Goal: Task Accomplishment & Management: Complete application form

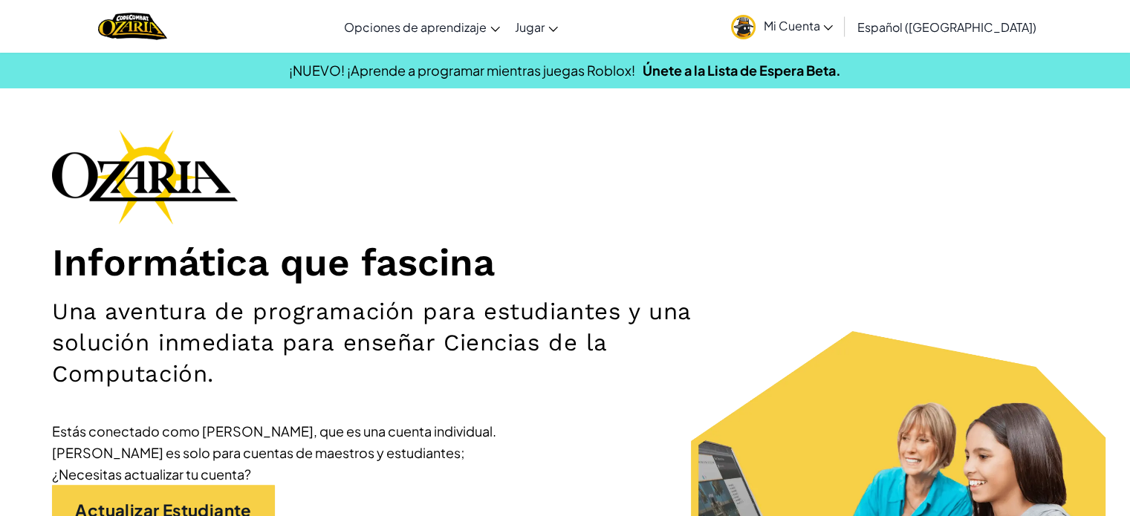
click at [840, 11] on link "Mi Cuenta" at bounding box center [782, 26] width 117 height 47
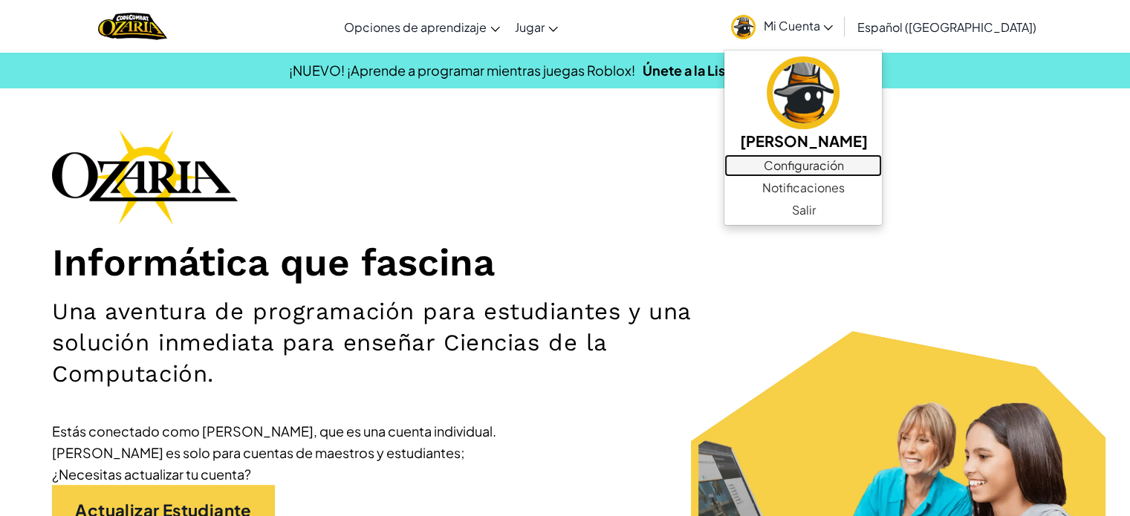
click at [841, 169] on font "Configuración" at bounding box center [803, 166] width 80 height 16
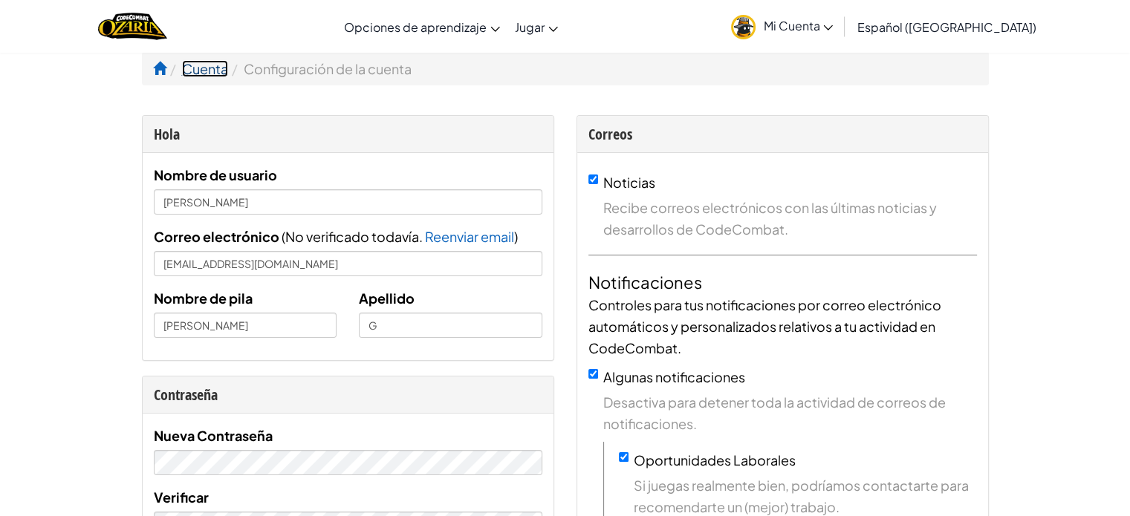
click at [196, 62] on font "Cuenta" at bounding box center [205, 68] width 46 height 17
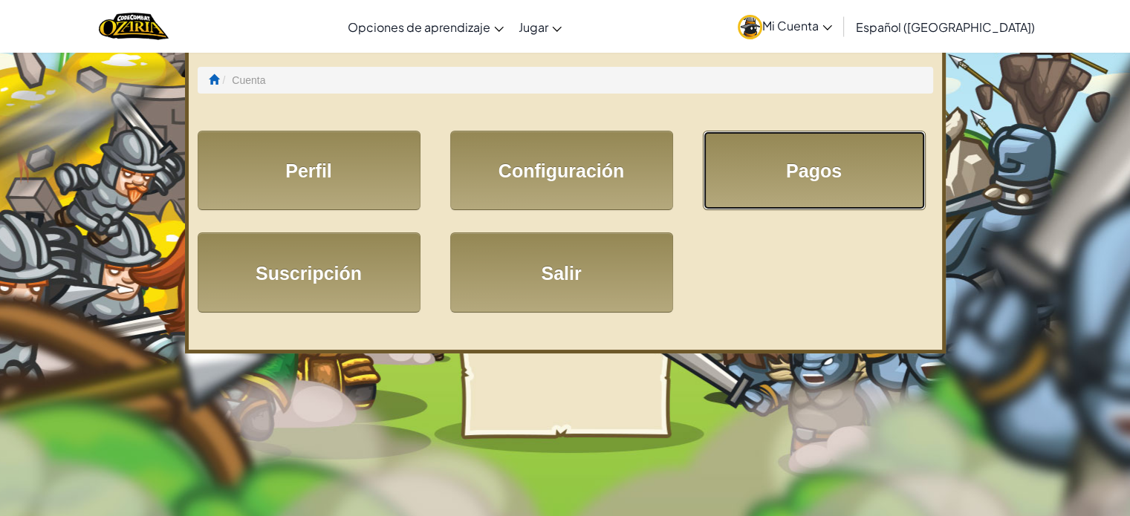
click at [782, 155] on link "Pagos" at bounding box center [814, 171] width 223 height 80
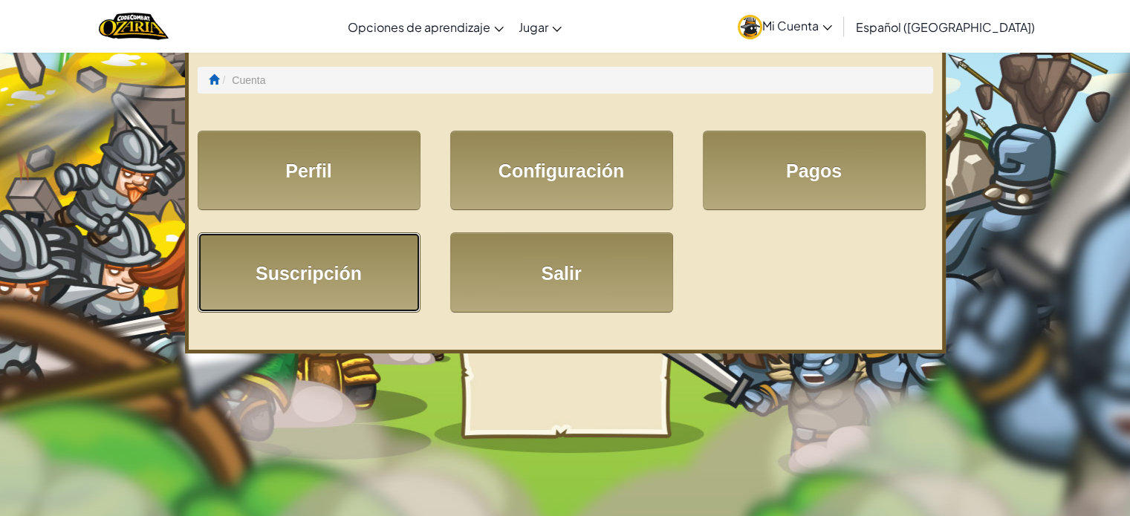
click at [276, 285] on link "Suscripción" at bounding box center [309, 273] width 223 height 80
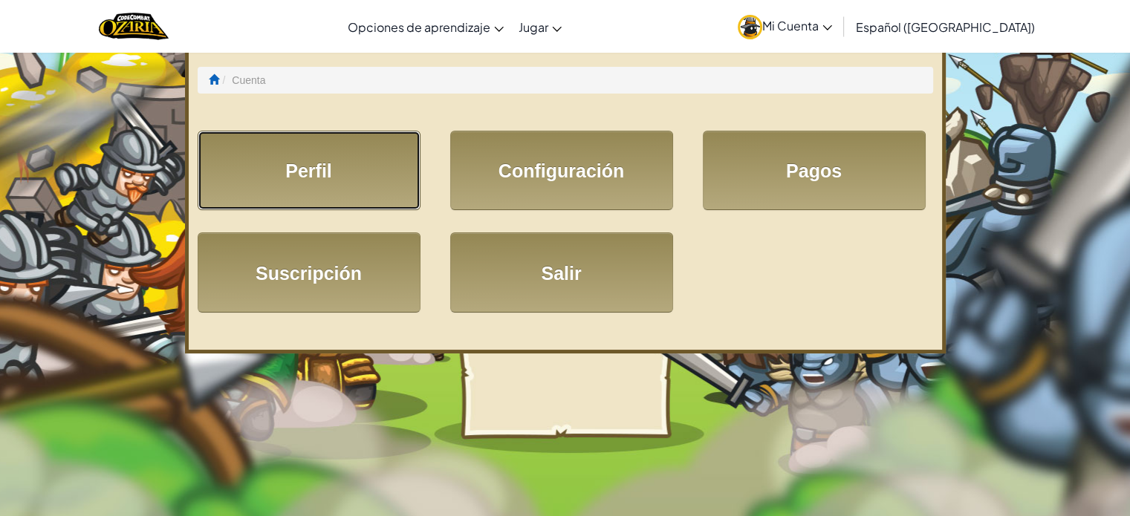
click at [348, 169] on link "Perfil" at bounding box center [309, 171] width 223 height 80
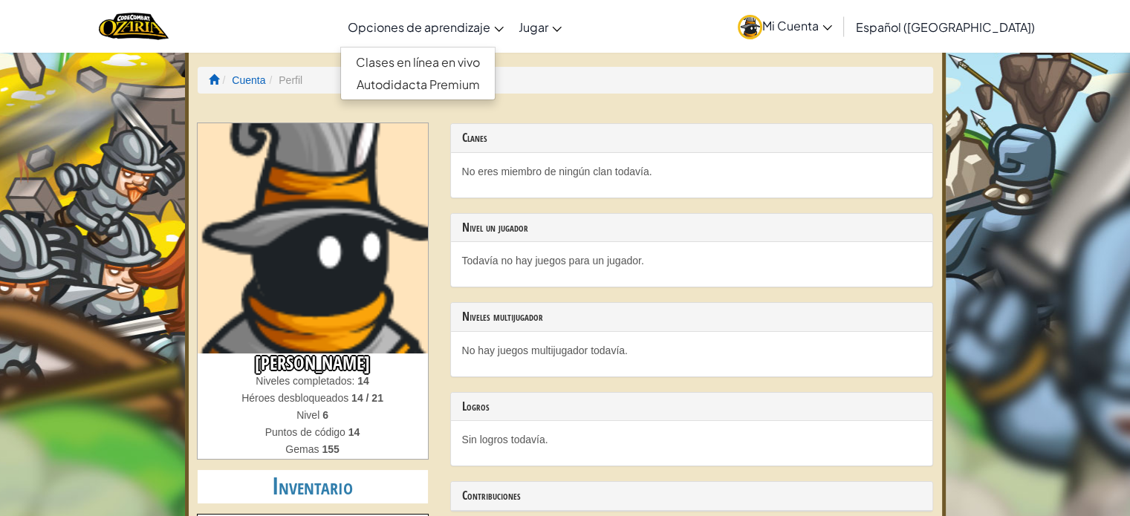
click at [468, 38] on link "Opciones de aprendizaje" at bounding box center [425, 27] width 171 height 40
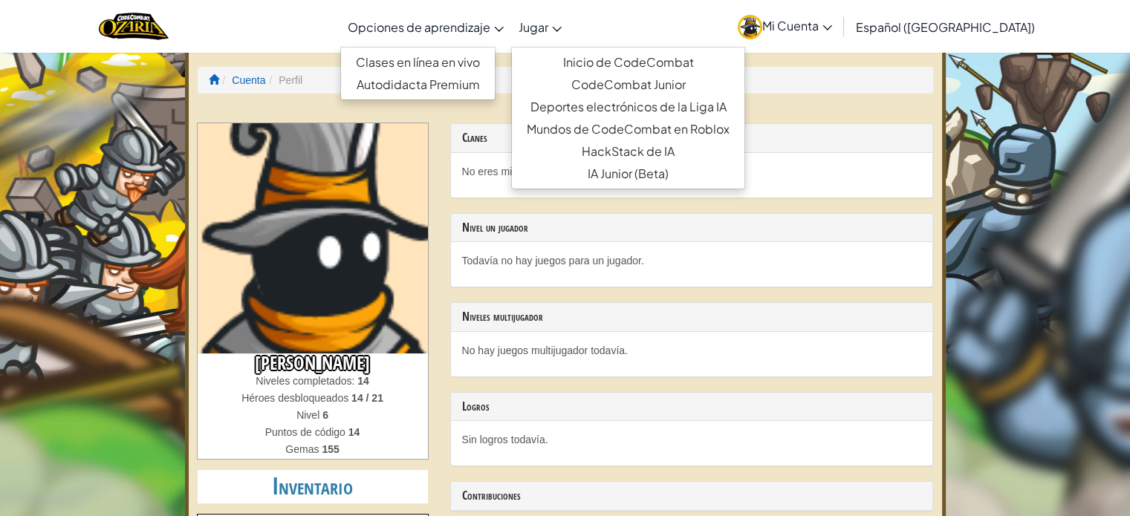
click at [548, 30] on font "Jugar" at bounding box center [534, 27] width 30 height 16
click at [209, 82] on span at bounding box center [214, 79] width 10 height 10
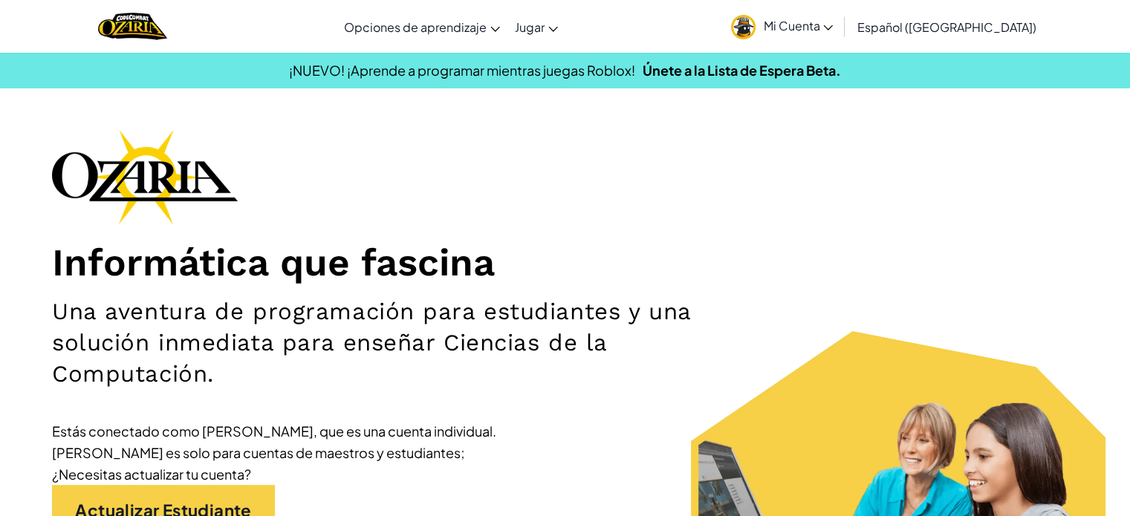
scroll to position [178, 0]
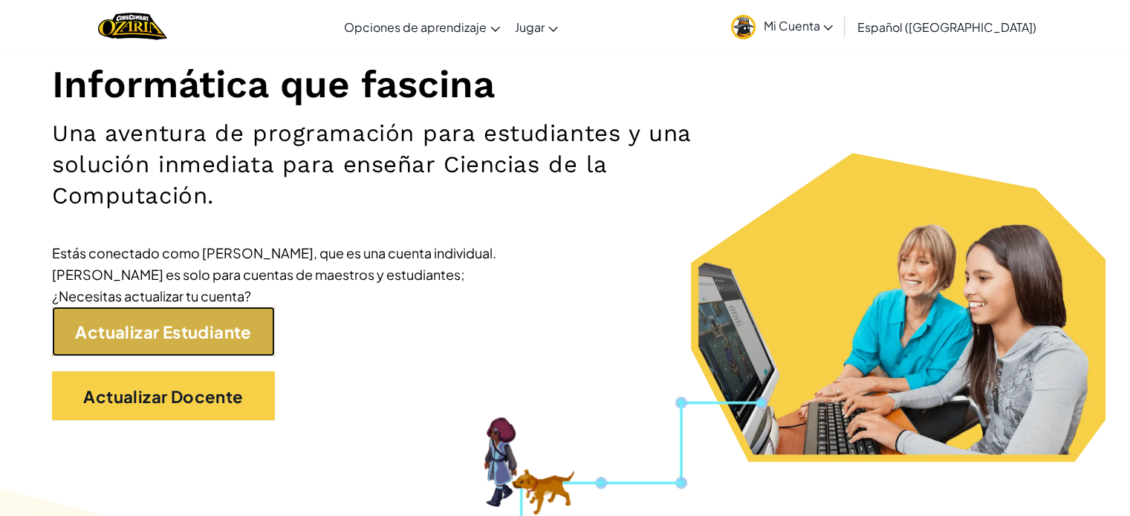
click at [223, 336] on font "Actualizar Estudiante" at bounding box center [163, 332] width 176 height 21
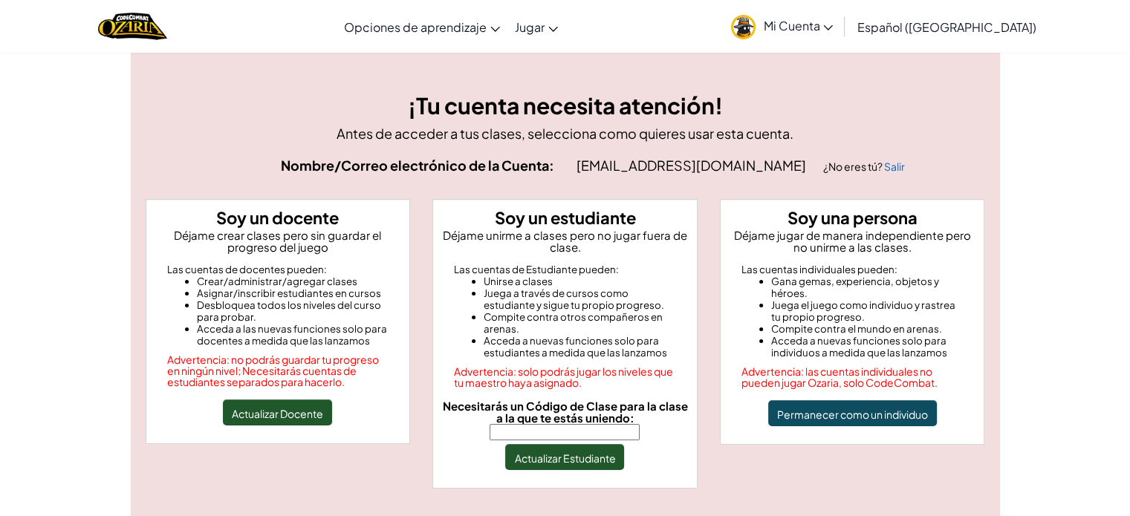
click at [556, 423] on font "Necesitarás un Código de Clase para la clase a la que te estás uniendo:" at bounding box center [564, 412] width 245 height 26
click at [556, 424] on input "Necesitarás un Código de Clase para la clase a la que te estás uniendo:" at bounding box center [565, 432] width 150 height 16
click at [556, 430] on input "Necesitarás un Código de Clase para la clase a la que te estás uniendo:" at bounding box center [565, 432] width 150 height 16
type input "BoatNetClass"
click at [562, 452] on font "Actualizar Estudiante" at bounding box center [564, 458] width 101 height 13
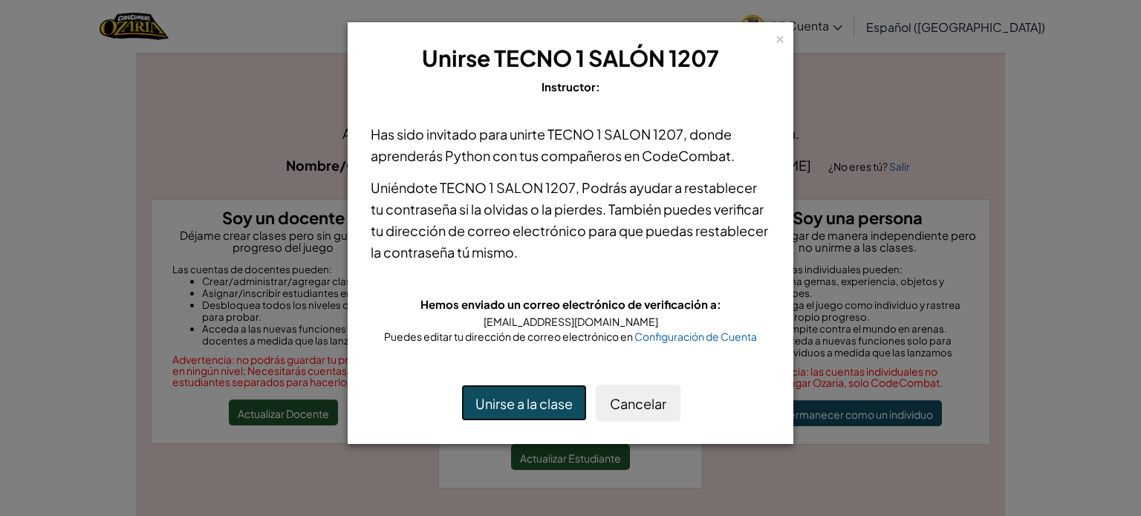
click at [526, 403] on font "Unirse a la clase" at bounding box center [523, 403] width 97 height 17
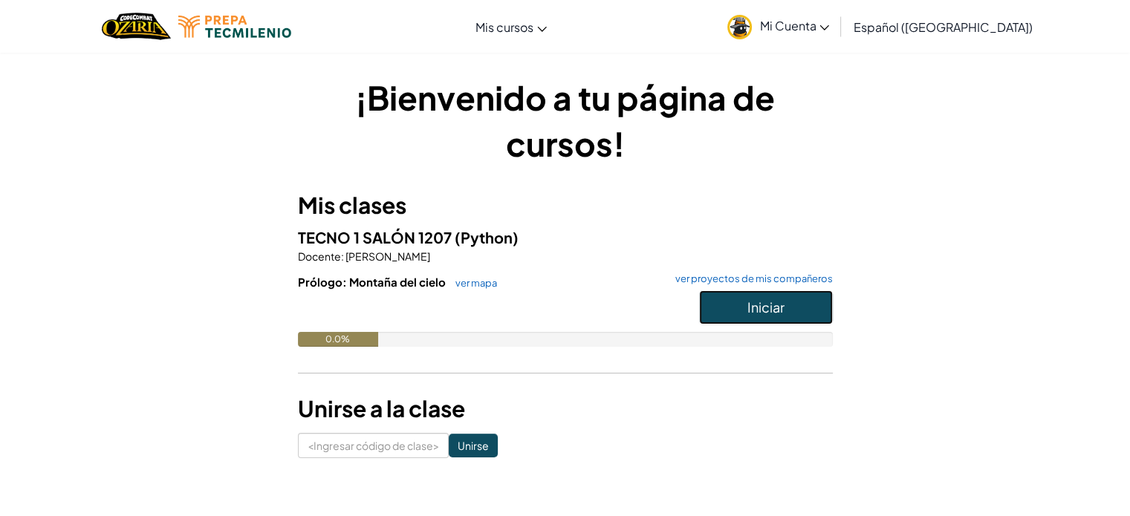
click at [737, 293] on button "Iniciar" at bounding box center [766, 307] width 134 height 34
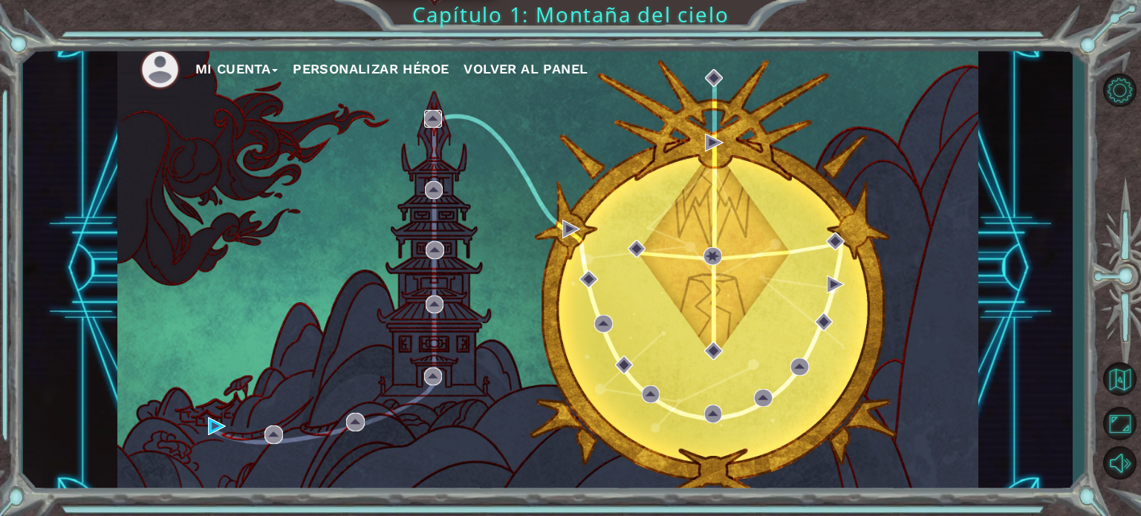
click at [432, 114] on img at bounding box center [433, 119] width 18 height 18
click at [215, 419] on img at bounding box center [217, 427] width 18 height 18
